Goal: Task Accomplishment & Management: Manage account settings

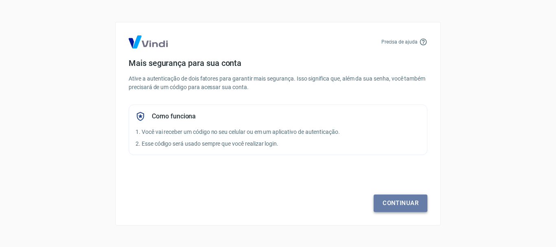
click at [393, 204] on link "Continuar" at bounding box center [401, 202] width 54 height 17
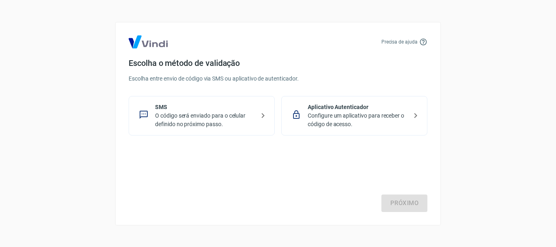
click at [207, 116] on p "O código será enviado para o celular definido no próximo passo." at bounding box center [205, 119] width 100 height 17
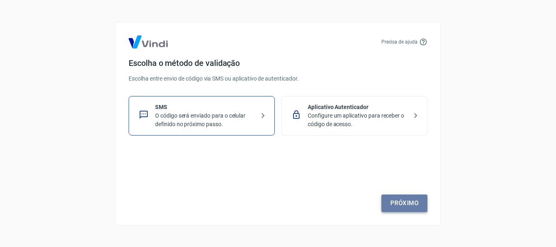
click at [416, 202] on link "Próximo" at bounding box center [404, 202] width 46 height 17
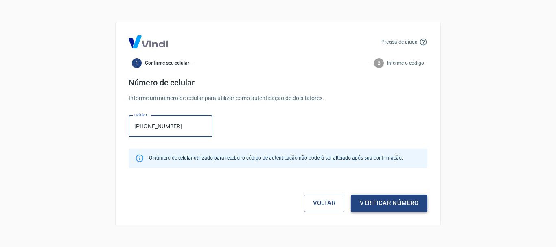
type input "[PHONE_NUMBER]"
click at [398, 203] on button "Verificar número" at bounding box center [389, 202] width 76 height 17
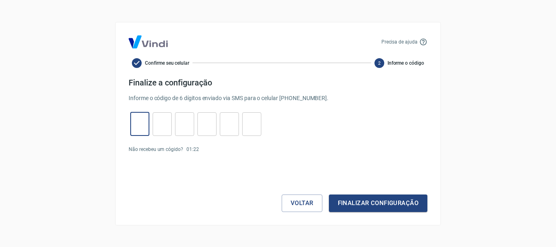
click at [144, 123] on input "tel" at bounding box center [139, 123] width 19 height 17
type input "1"
type input "9"
type input "2"
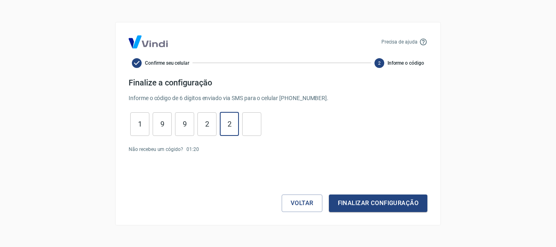
type input "2"
type input "1"
click at [394, 203] on button "Finalizar configuração" at bounding box center [378, 202] width 98 height 17
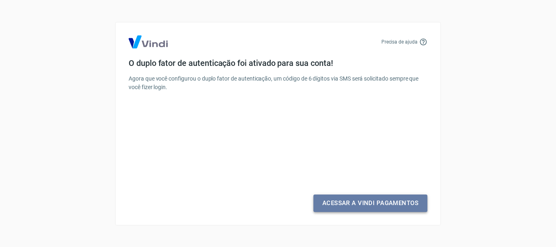
click at [352, 201] on link "Acessar a Vindi Pagamentos" at bounding box center [370, 202] width 114 height 17
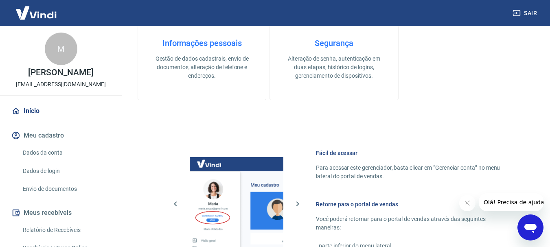
scroll to position [41, 0]
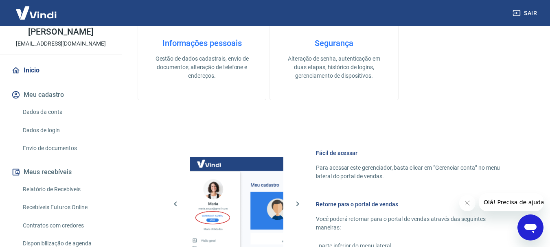
click at [46, 113] on link "Dados da conta" at bounding box center [66, 112] width 92 height 17
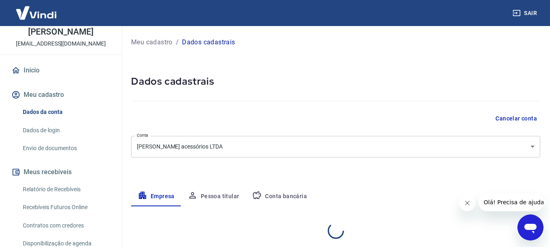
select select "SP"
select select "business"
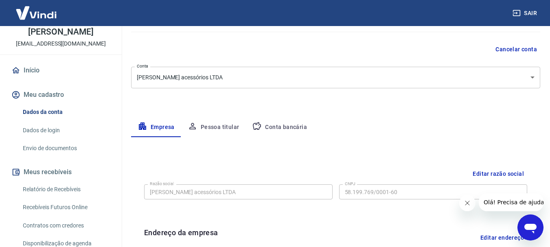
scroll to position [81, 0]
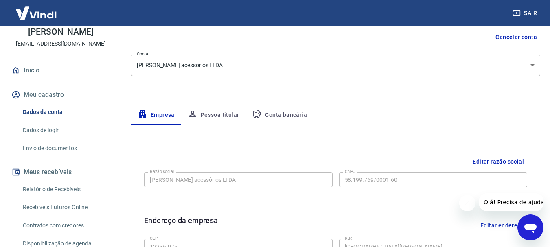
click at [222, 116] on button "Pessoa titular" at bounding box center [213, 115] width 65 height 20
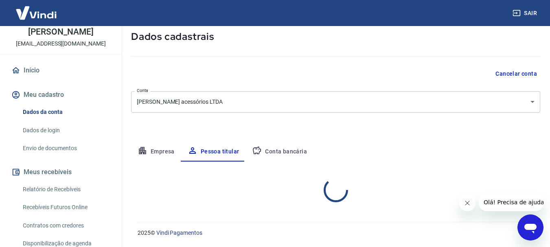
scroll to position [79, 0]
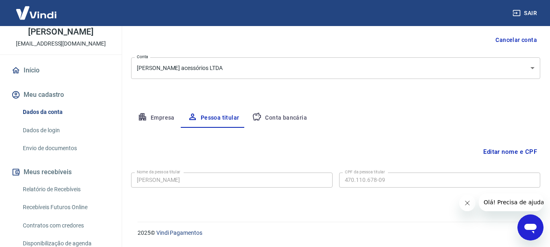
click at [170, 120] on button "Empresa" at bounding box center [156, 118] width 50 height 20
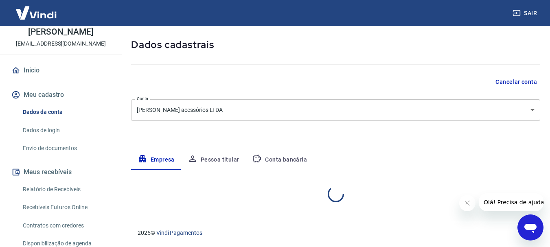
select select "SP"
select select "business"
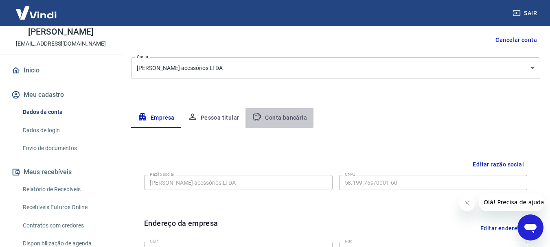
click at [263, 115] on button "Conta bancária" at bounding box center [279, 118] width 68 height 20
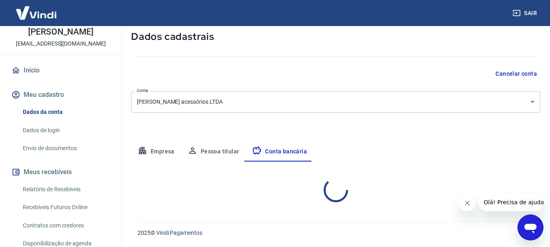
select select "1"
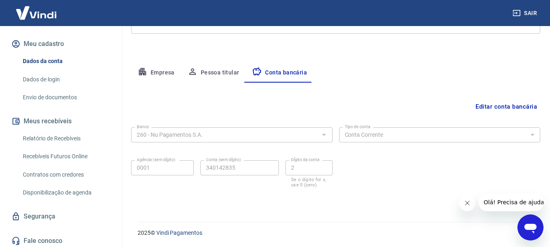
scroll to position [94, 0]
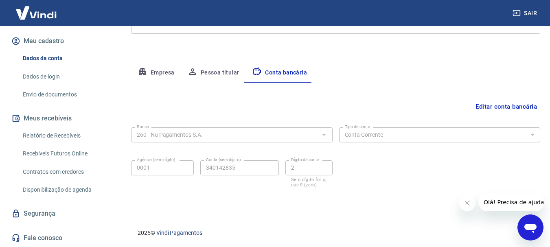
click at [45, 188] on link "Disponibilização de agenda" at bounding box center [66, 189] width 92 height 17
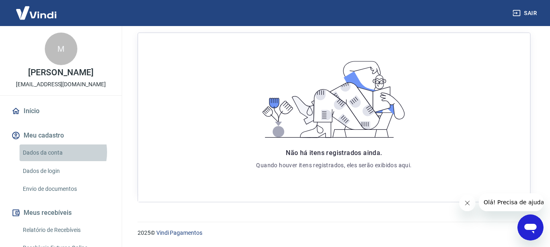
click at [54, 152] on link "Dados da conta" at bounding box center [66, 152] width 92 height 17
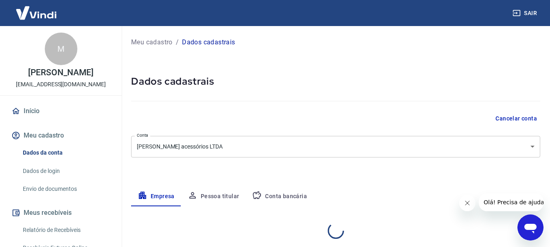
select select "SP"
select select "business"
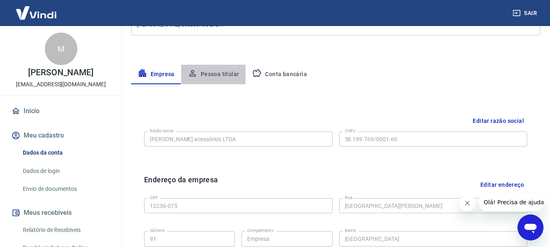
click at [208, 68] on button "Pessoa titular" at bounding box center [213, 75] width 65 height 20
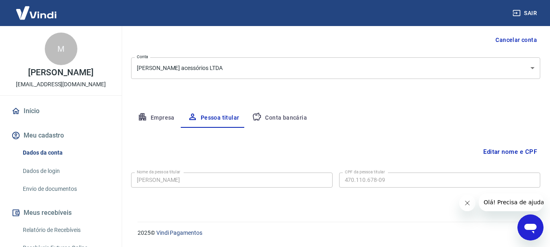
click at [282, 112] on button "Conta bancária" at bounding box center [279, 118] width 68 height 20
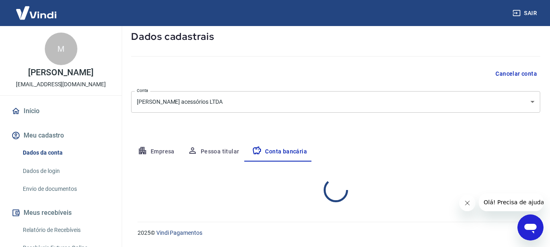
select select "1"
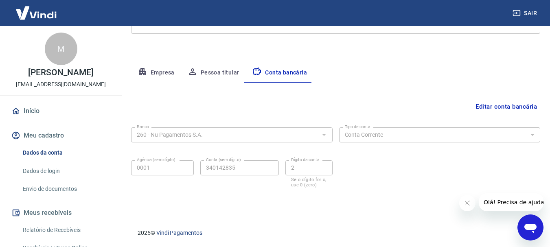
click at [35, 173] on link "Dados de login" at bounding box center [66, 171] width 92 height 17
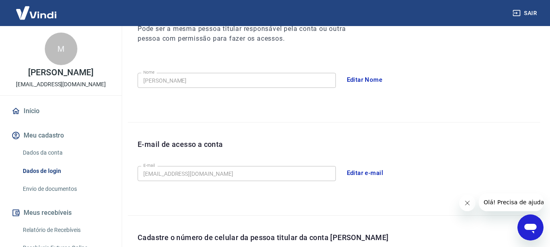
scroll to position [274, 0]
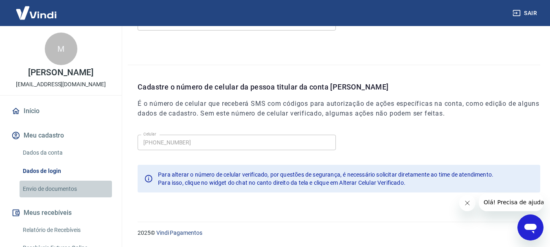
click at [66, 187] on link "Envio de documentos" at bounding box center [66, 189] width 92 height 17
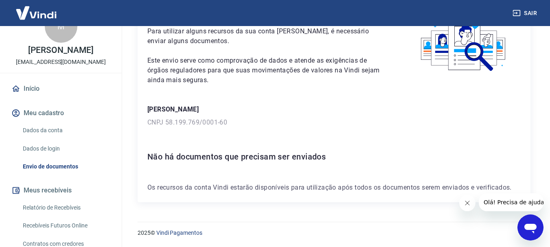
scroll to position [41, 0]
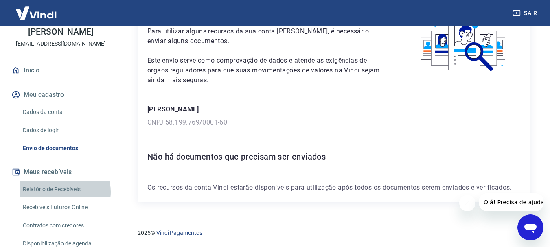
click at [64, 192] on link "Relatório de Recebíveis" at bounding box center [66, 189] width 92 height 17
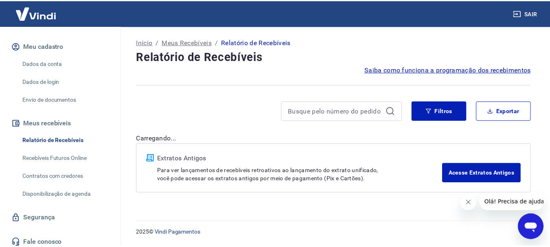
scroll to position [94, 0]
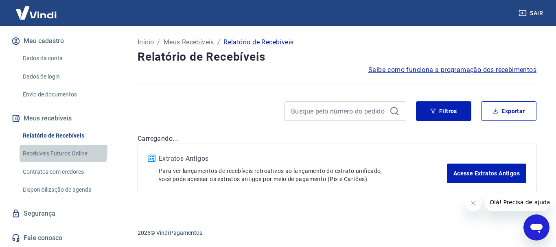
click at [52, 150] on link "Recebíveis Futuros Online" at bounding box center [66, 153] width 92 height 17
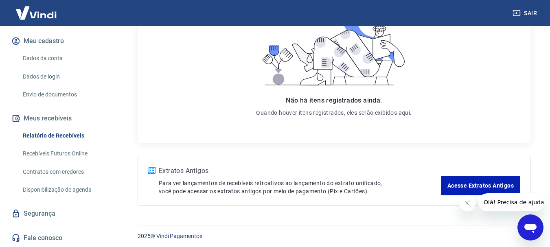
scroll to position [157, 0]
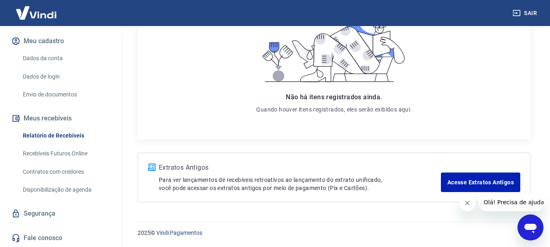
click at [40, 219] on link "Segurança" at bounding box center [61, 214] width 102 height 18
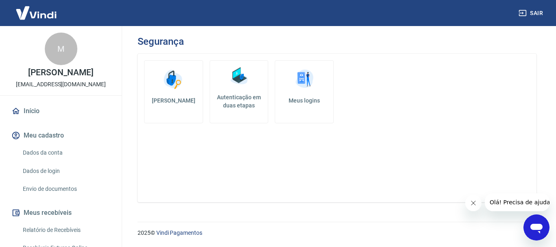
click at [47, 114] on link "Início" at bounding box center [61, 111] width 102 height 18
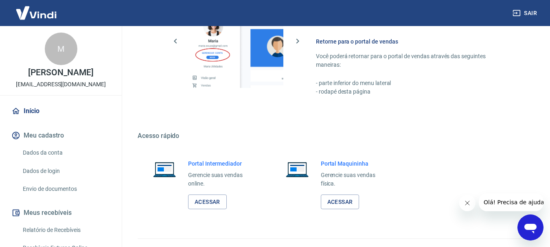
scroll to position [505, 0]
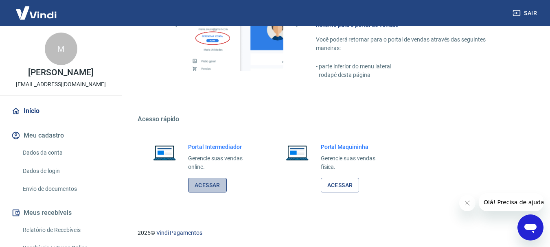
click at [197, 181] on link "Acessar" at bounding box center [207, 185] width 39 height 15
